Goal: Find specific page/section: Find specific page/section

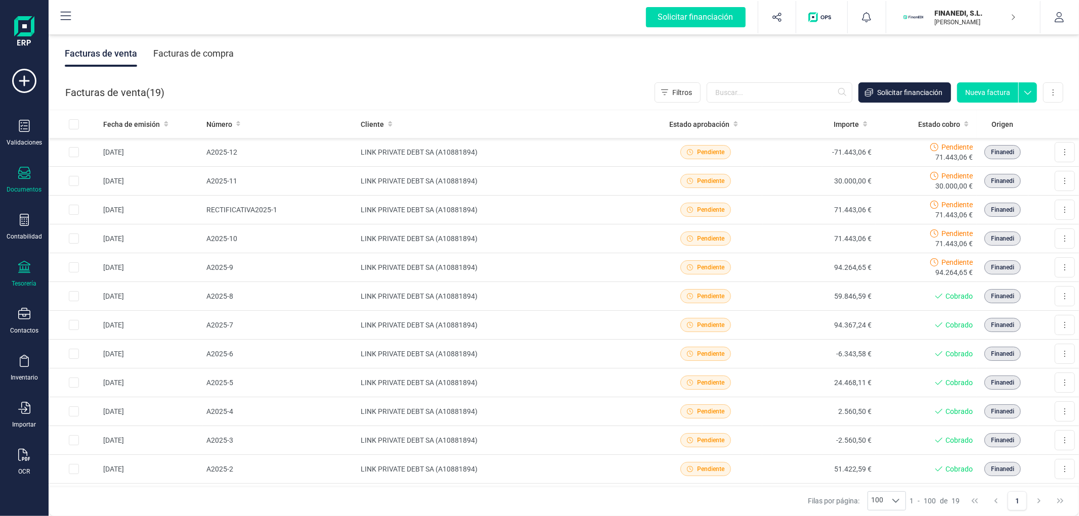
click at [27, 270] on icon at bounding box center [24, 267] width 12 height 12
click at [123, 173] on span "Cuentas bancarias" at bounding box center [123, 172] width 89 height 12
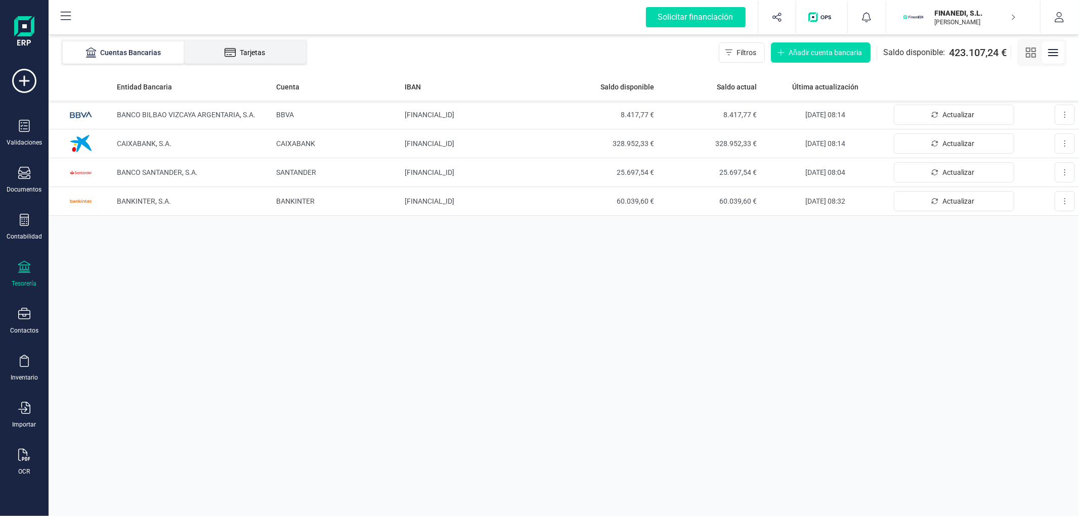
click at [246, 49] on div "Tarjetas" at bounding box center [244, 53] width 81 height 10
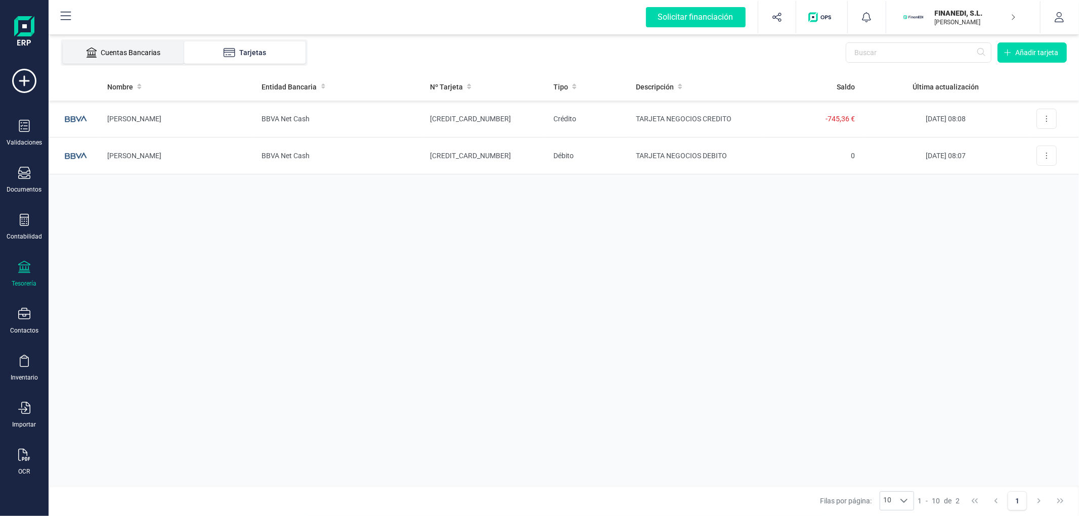
click at [174, 50] on li "Cuentas Bancarias" at bounding box center [123, 52] width 121 height 22
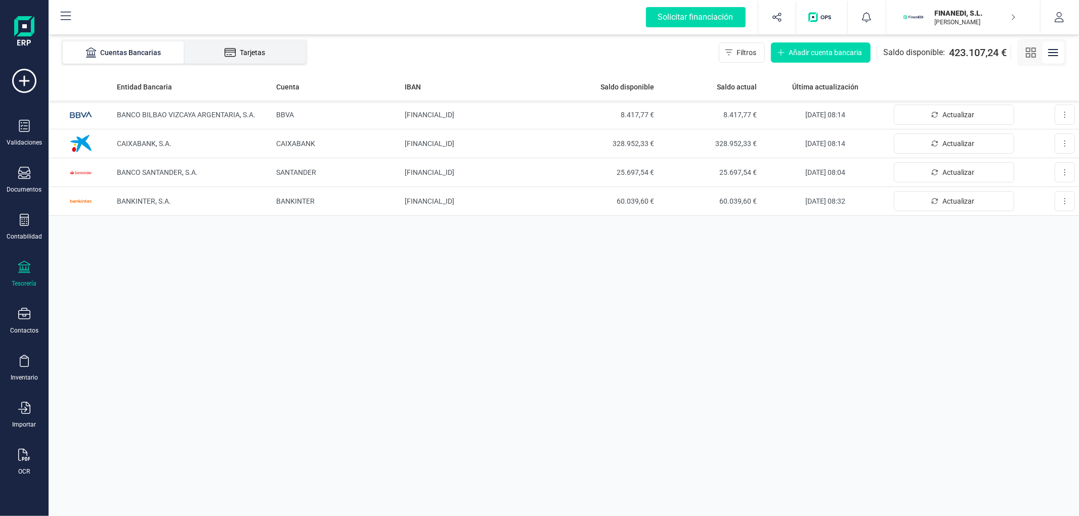
click at [225, 48] on icon at bounding box center [231, 53] width 12 height 10
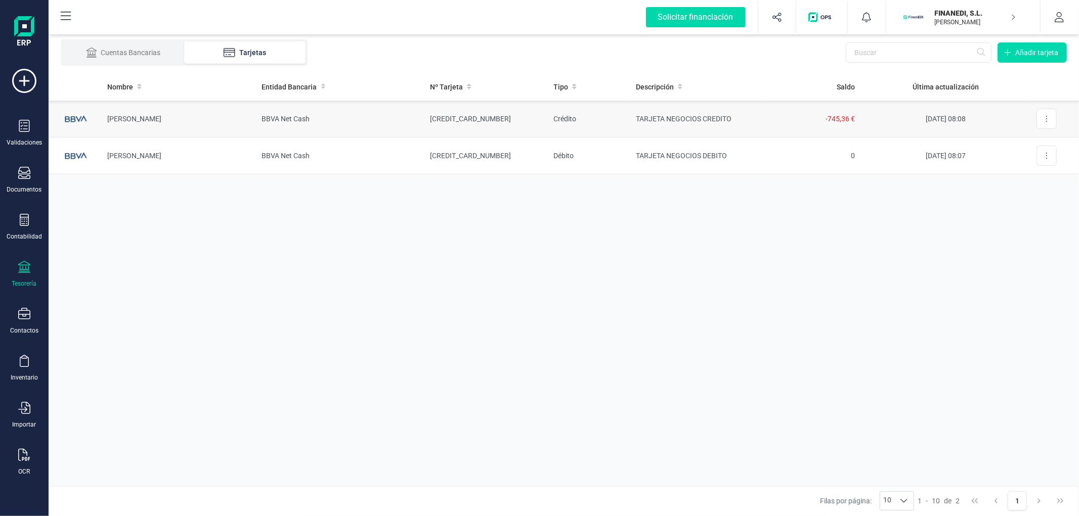
click at [235, 124] on td "[PERSON_NAME]" at bounding box center [176, 119] width 155 height 37
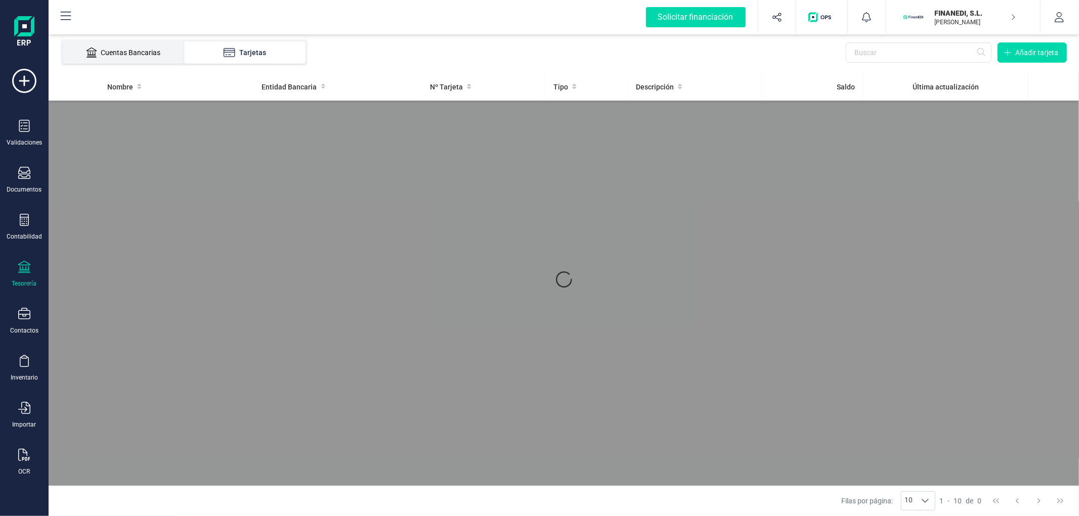
click at [147, 46] on li "Cuentas Bancarias" at bounding box center [123, 52] width 121 height 22
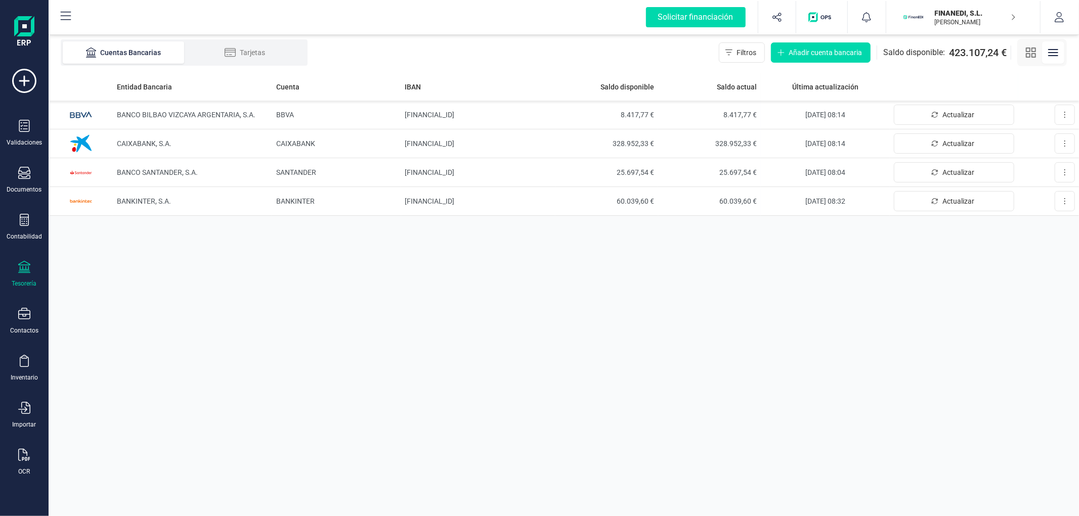
click at [1030, 53] on icon "button" at bounding box center [1030, 53] width 12 height 12
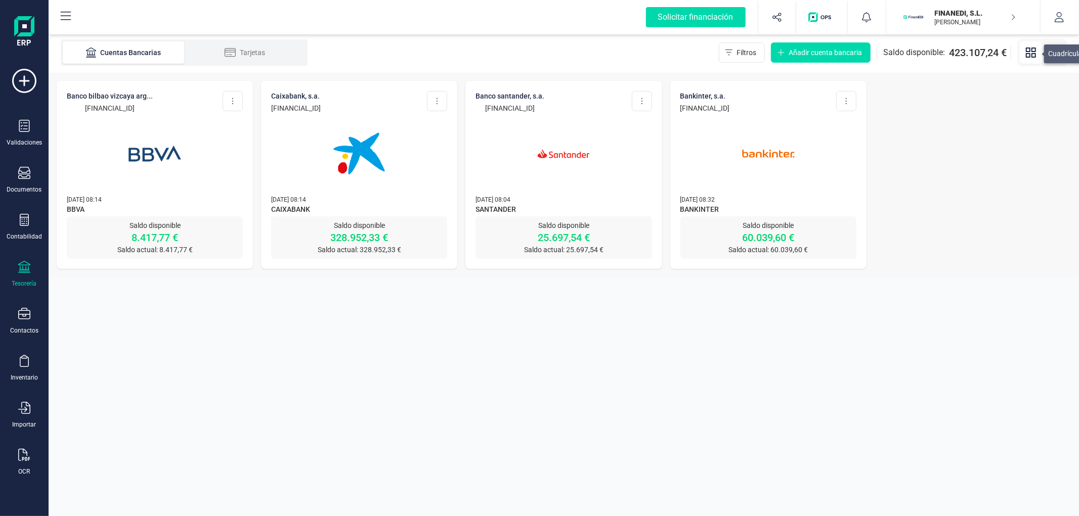
click at [661, 336] on section "Cuentas Bancarias Tarjetas Filtros Añadir cuenta bancaria Saldo disponible: 423…" at bounding box center [564, 274] width 1030 height 484
click at [400, 152] on img at bounding box center [359, 153] width 85 height 85
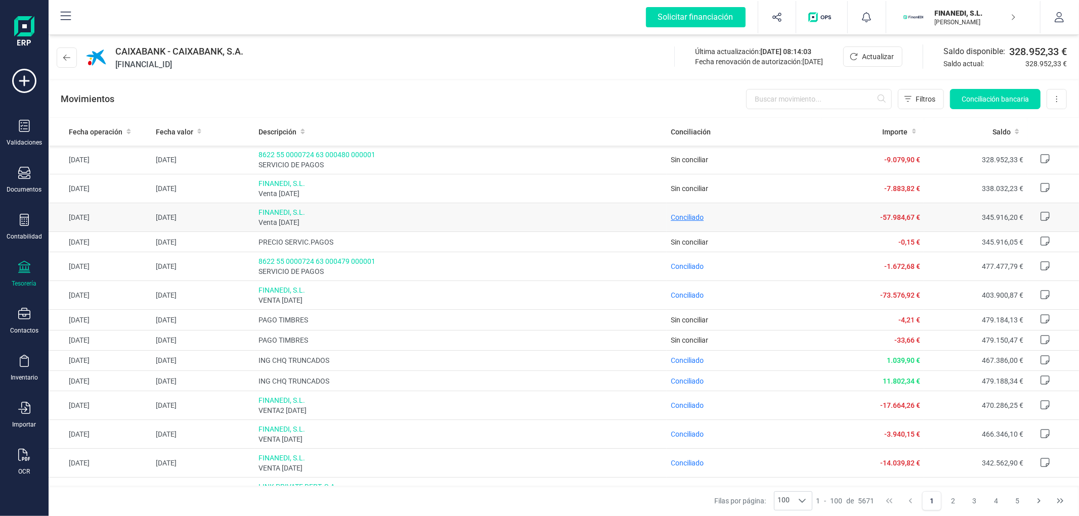
click at [685, 215] on span "Conciliado" at bounding box center [687, 217] width 33 height 8
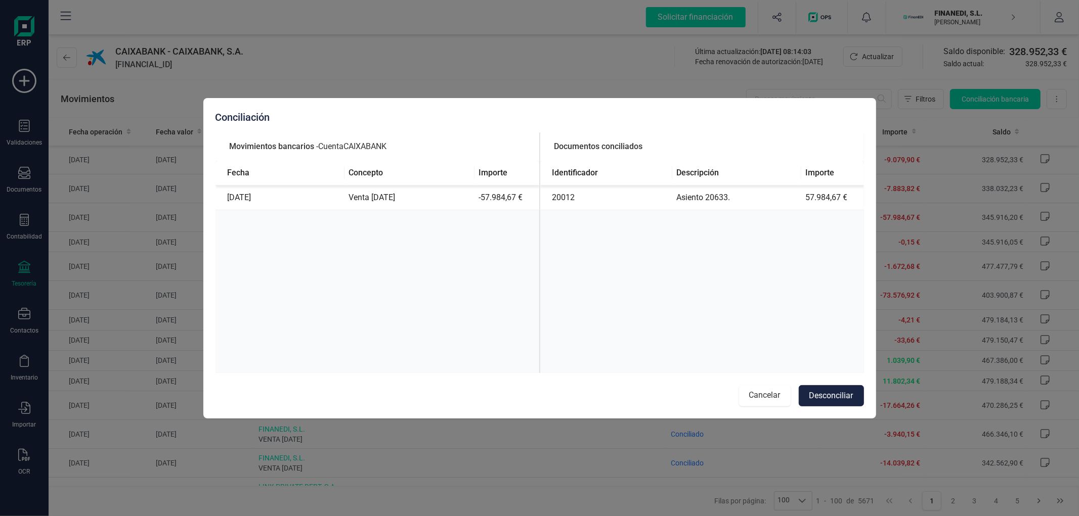
click at [760, 396] on button "Cancelar" at bounding box center [765, 395] width 52 height 21
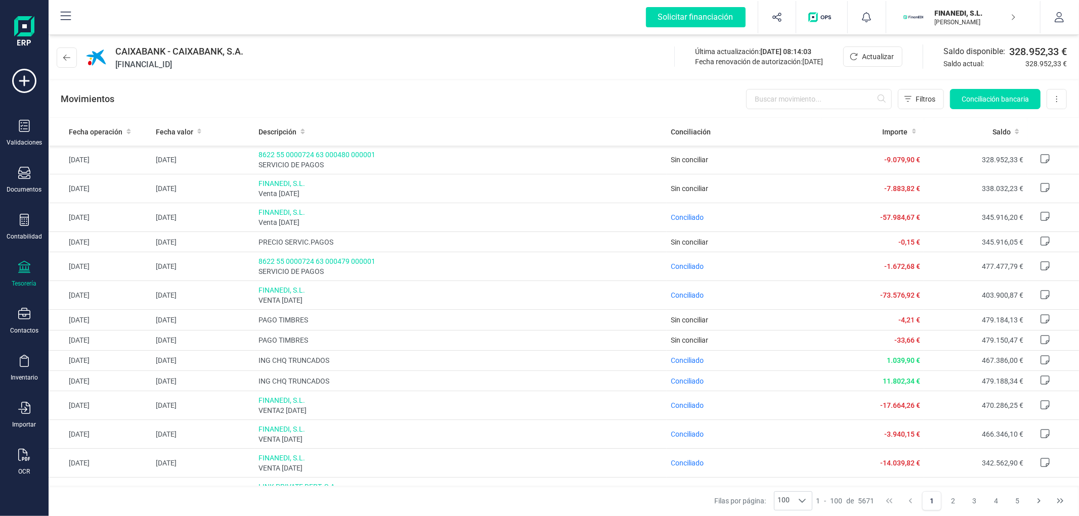
click at [945, 28] on button "FINANEDI, [PERSON_NAME] DEVELOPER" at bounding box center [962, 17] width 129 height 32
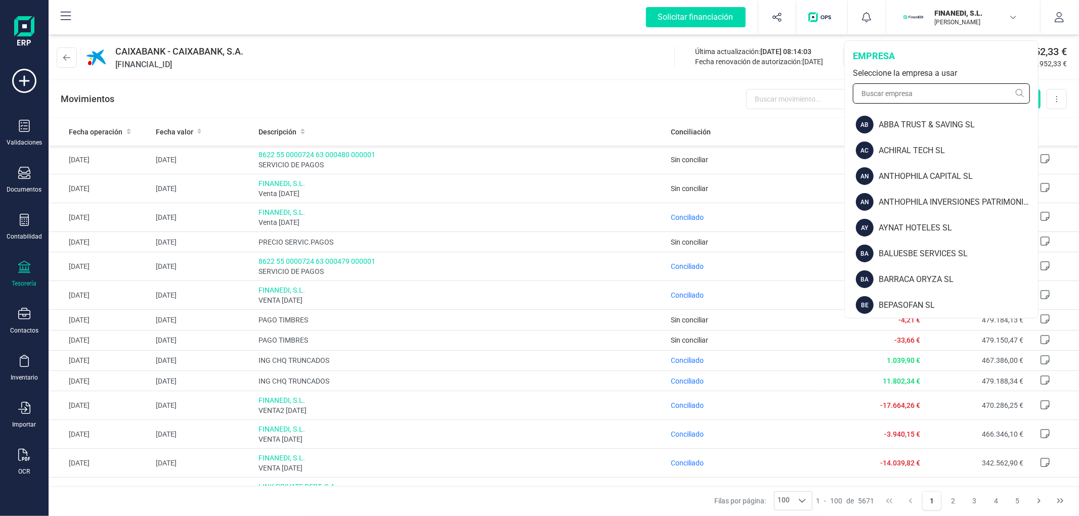
click at [928, 85] on input "text" at bounding box center [941, 93] width 177 height 20
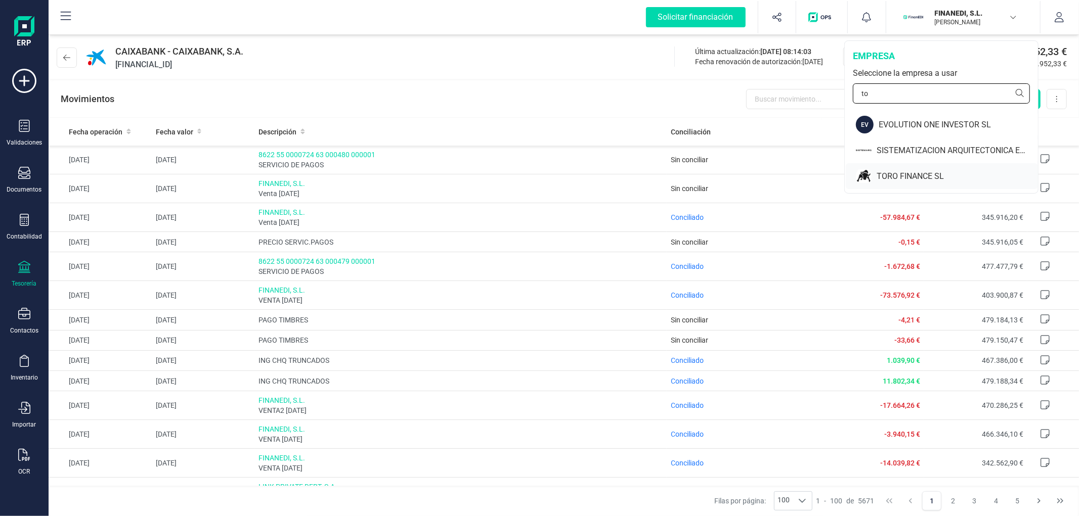
type input "to"
click at [895, 183] on div "TORO FINANCE SL" at bounding box center [941, 176] width 192 height 26
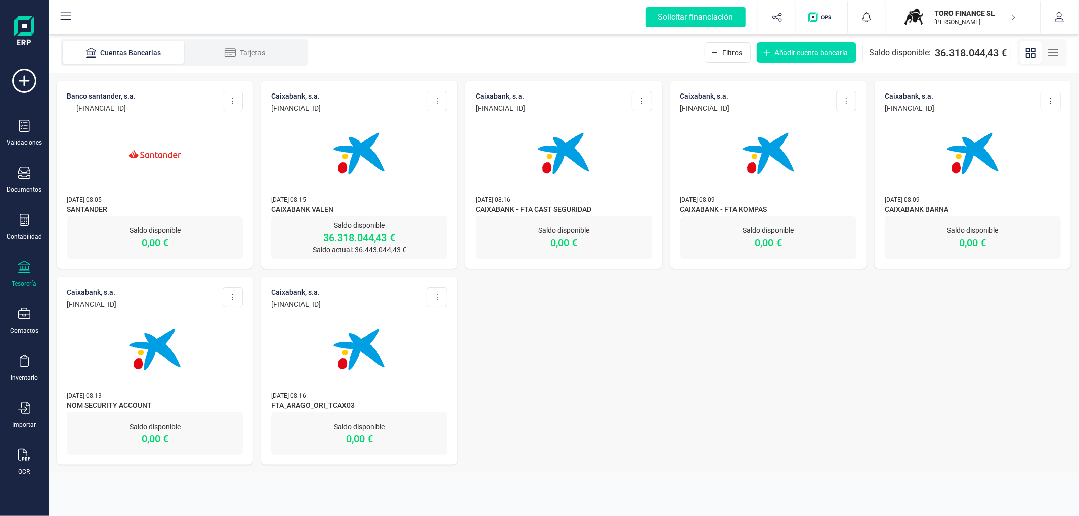
click at [387, 140] on img at bounding box center [359, 153] width 85 height 85
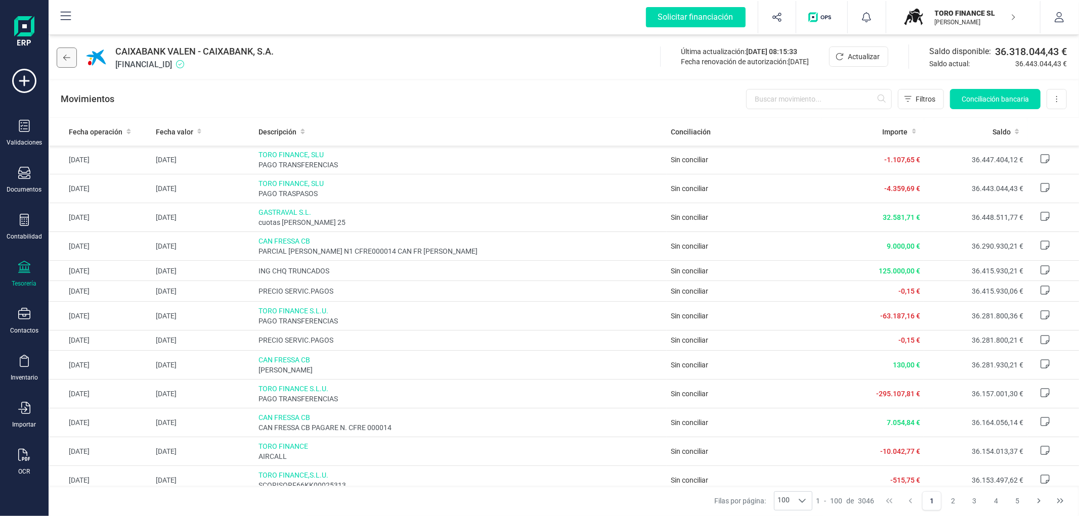
click at [68, 56] on icon at bounding box center [66, 58] width 7 height 8
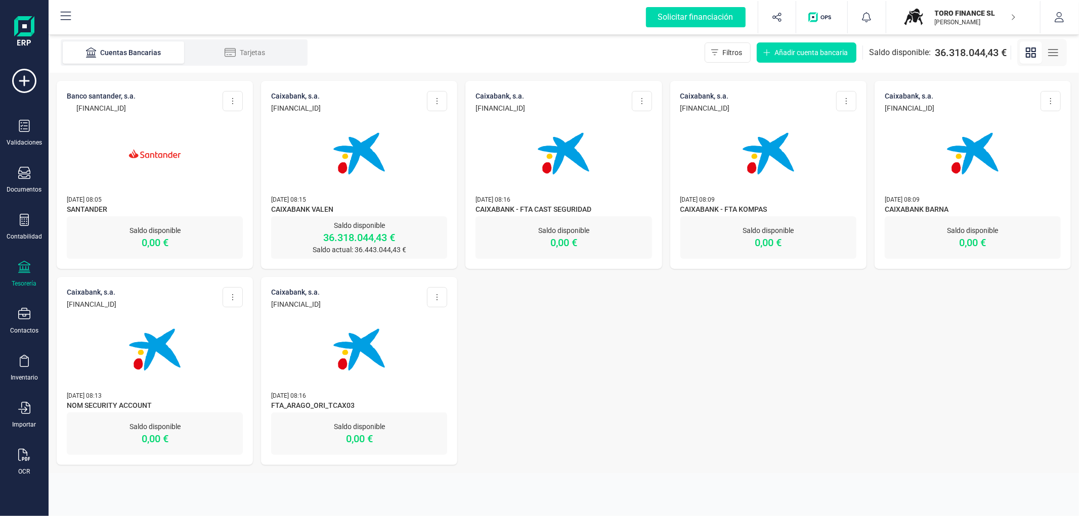
click at [967, 6] on div "TORO FINANCE [PERSON_NAME] DEVELOPER" at bounding box center [969, 17] width 78 height 22
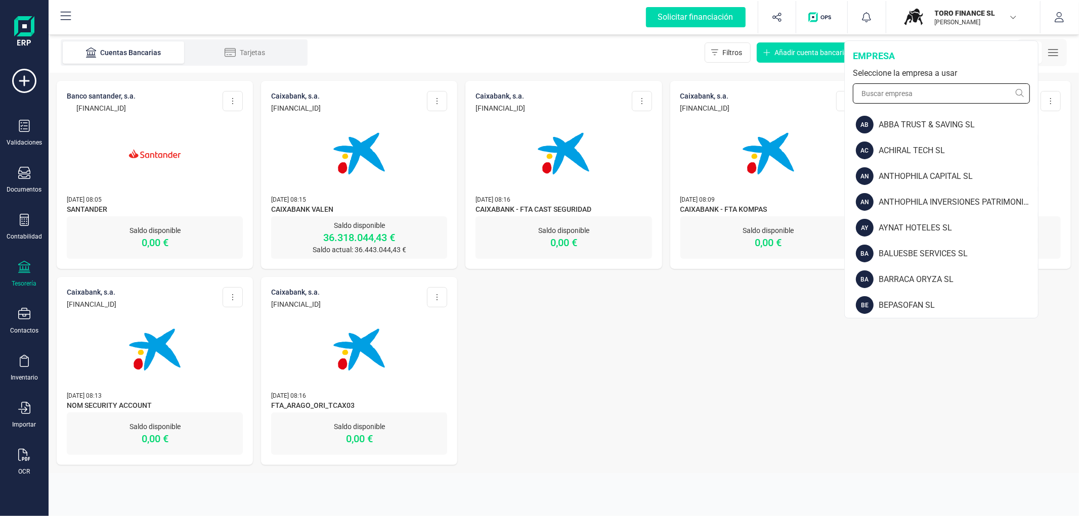
click at [955, 90] on input "text" at bounding box center [941, 93] width 177 height 20
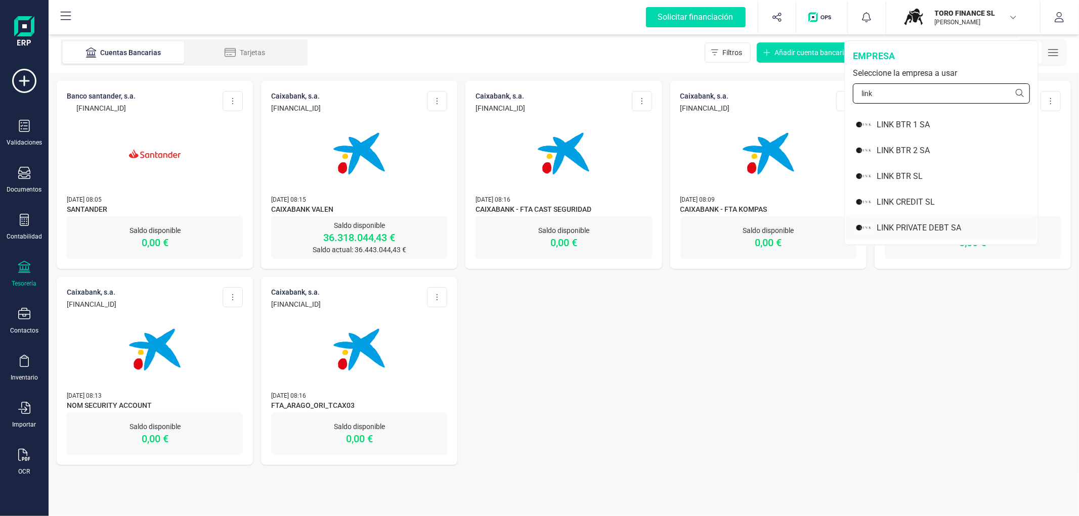
type input "link"
click at [963, 231] on div "LINK PRIVATE DEBT SA" at bounding box center [956, 228] width 161 height 12
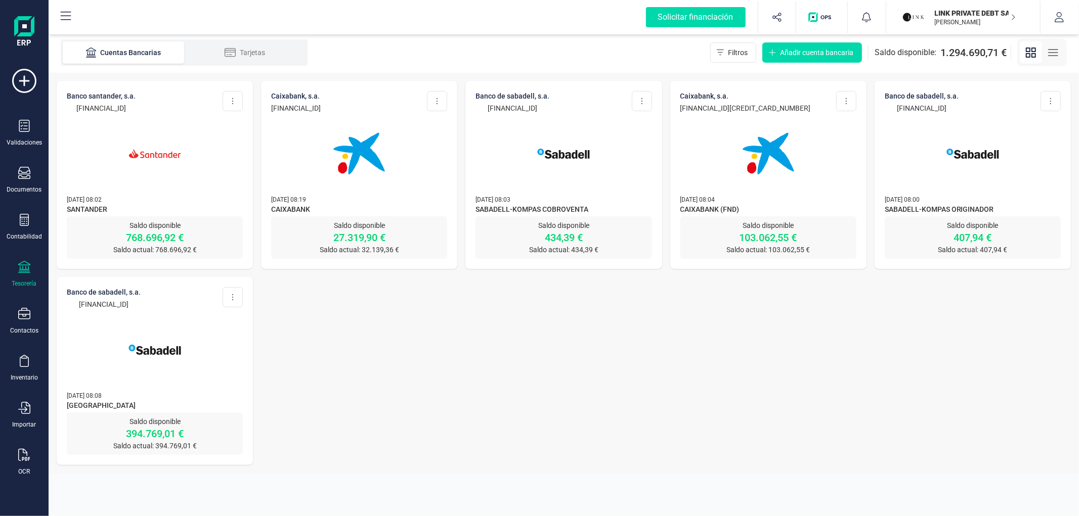
click at [956, 25] on p "[PERSON_NAME]" at bounding box center [974, 22] width 81 height 8
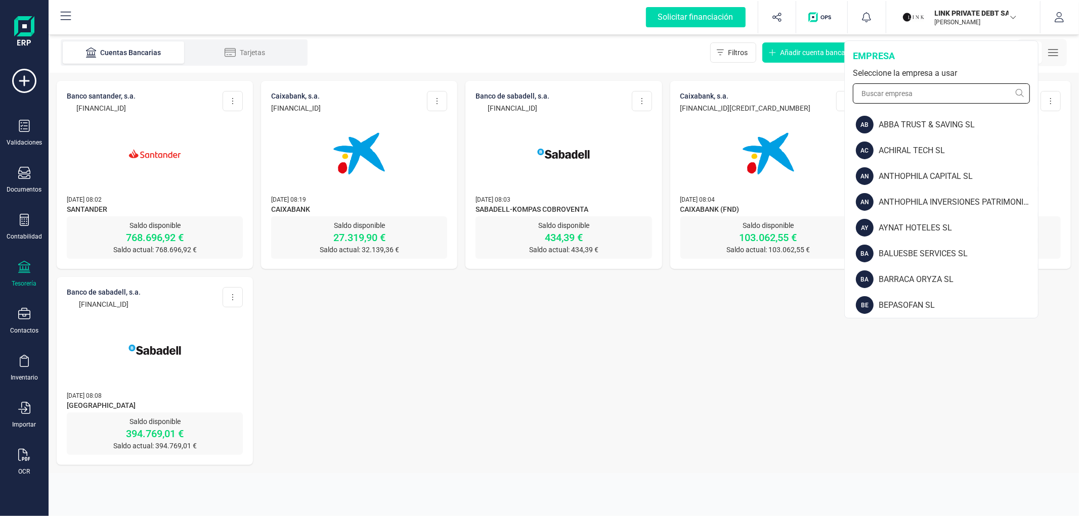
click at [954, 94] on input "text" at bounding box center [941, 93] width 177 height 20
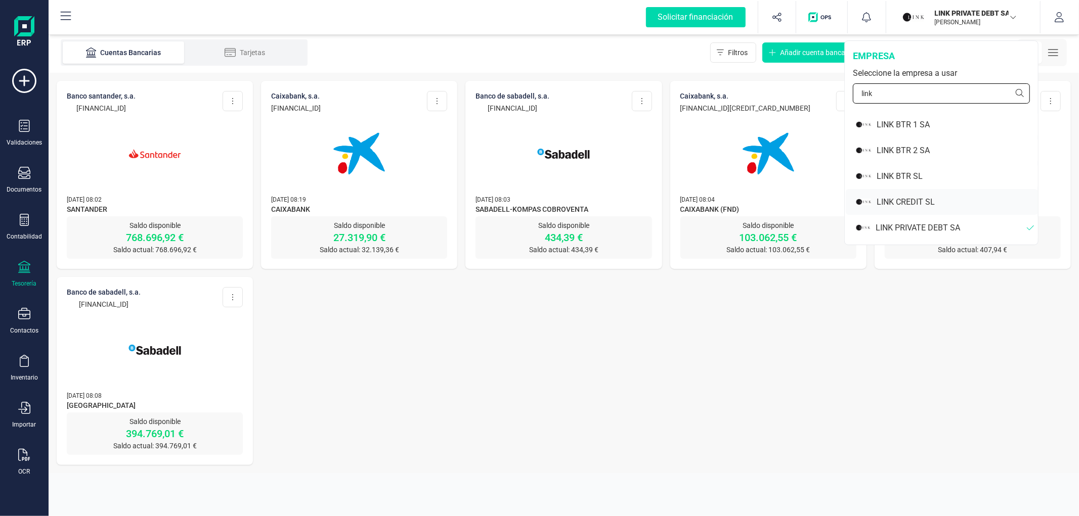
type input "link"
click at [902, 197] on div "LINK CREDIT SL" at bounding box center [956, 202] width 161 height 12
